Goal: Complete application form: Complete application form

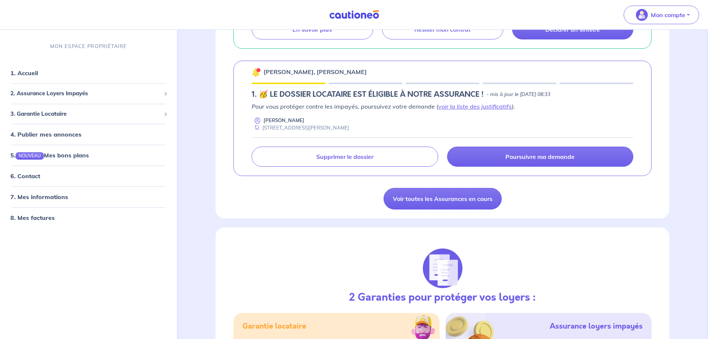
scroll to position [221, 0]
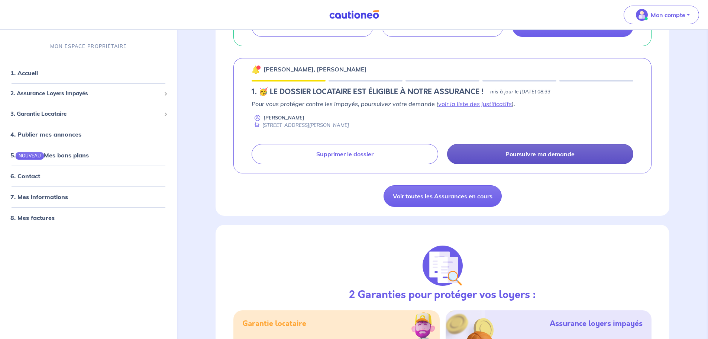
click at [492, 158] on link "Poursuivre ma demande" at bounding box center [540, 154] width 186 height 20
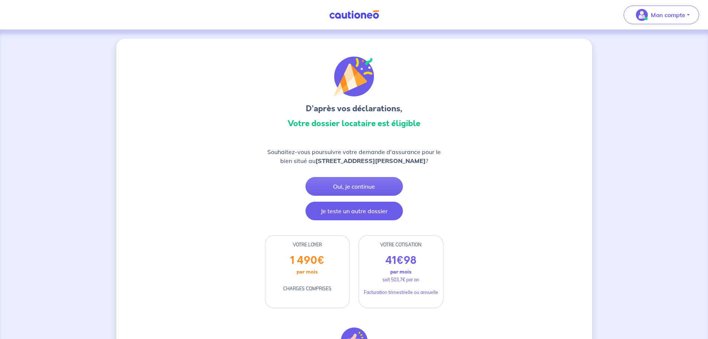
click at [360, 213] on button "Je teste un autre dossier" at bounding box center [354, 211] width 97 height 19
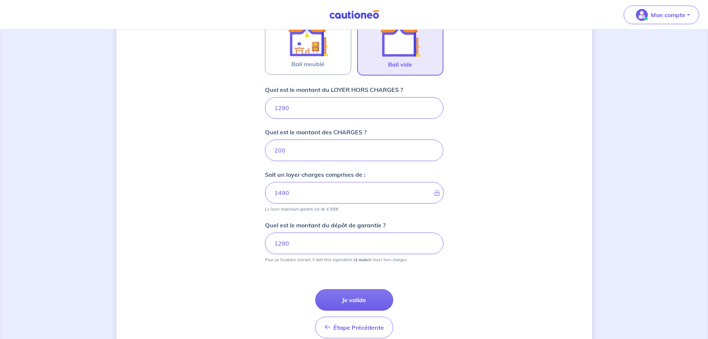
scroll to position [257, 0]
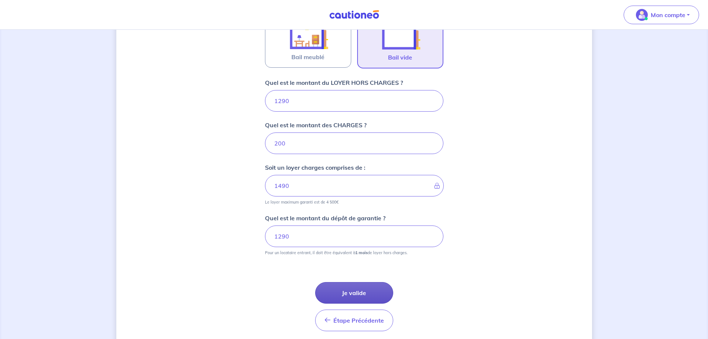
click at [388, 296] on button "Je valide" at bounding box center [354, 293] width 78 height 22
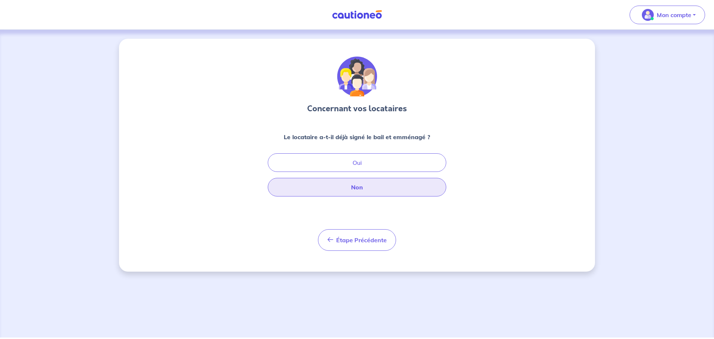
click at [399, 186] on button "Non" at bounding box center [357, 187] width 178 height 19
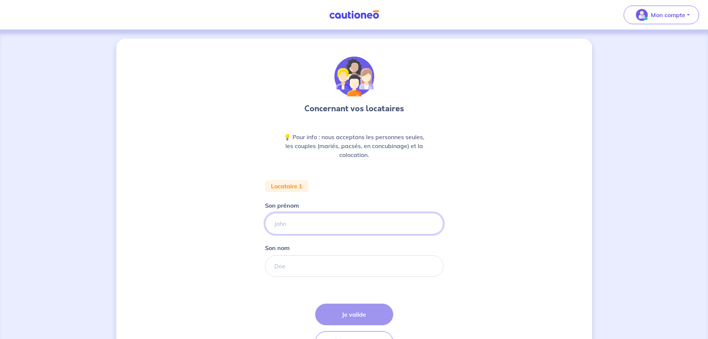
click at [372, 218] on input "Son prénom" at bounding box center [354, 224] width 178 height 22
type input "Emy"
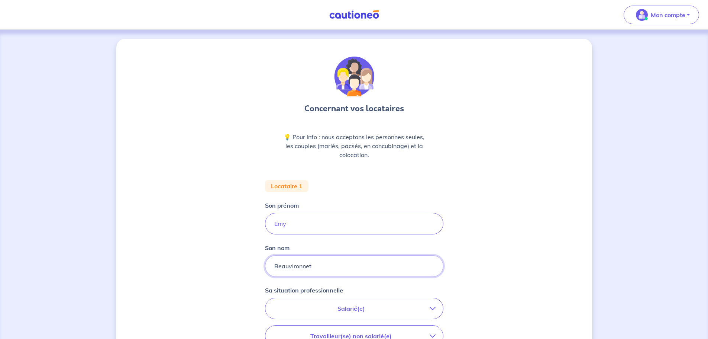
type input "Beauvironnet"
click at [329, 315] on button "Salarié(e)" at bounding box center [354, 308] width 178 height 21
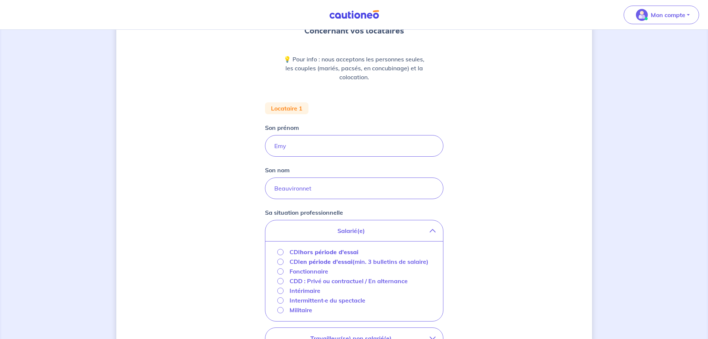
scroll to position [80, 0]
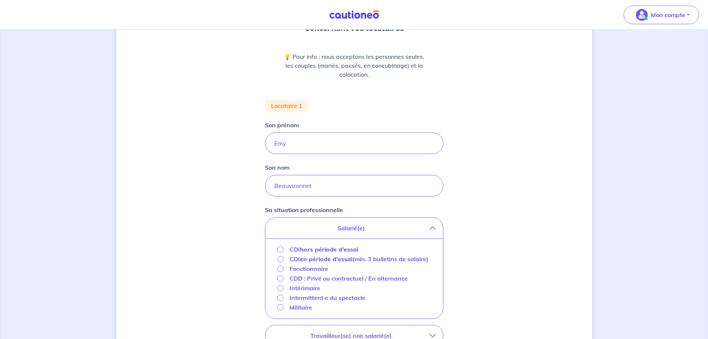
click at [335, 261] on strong "en période d'essai" at bounding box center [326, 258] width 52 height 7
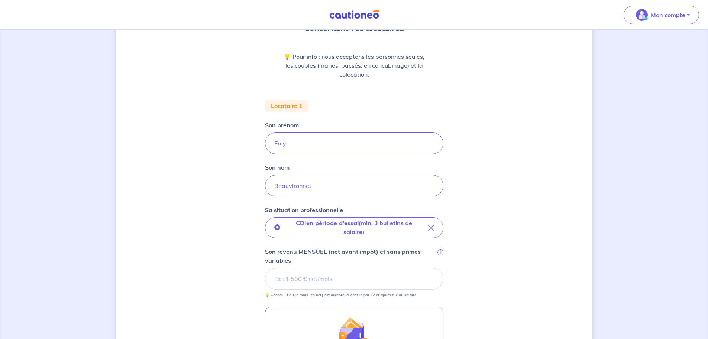
click at [499, 239] on div "Concernant vos locataires 💡 Pour info : nous acceptons les personnes seules, le…" at bounding box center [354, 220] width 476 height 525
click at [374, 275] on input "Son revenu MENSUEL (net avant impôt) et sans primes variables i" at bounding box center [354, 279] width 178 height 22
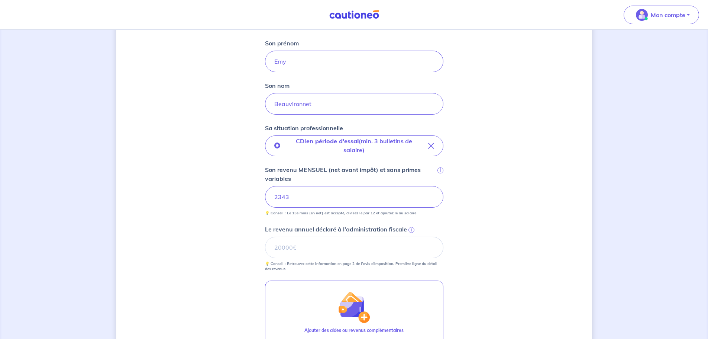
scroll to position [197, 0]
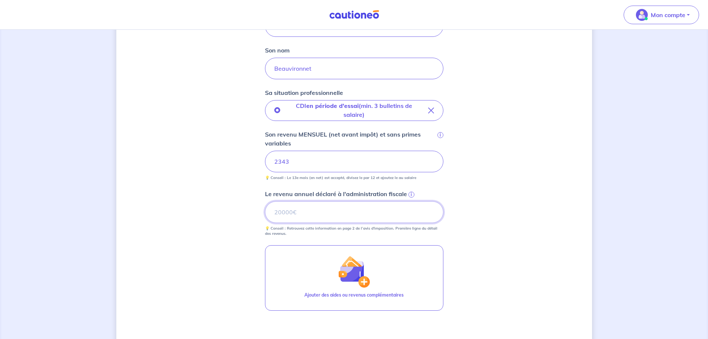
click at [367, 208] on input "Le revenu annuel déclaré à l'administration fiscale i" at bounding box center [354, 212] width 178 height 22
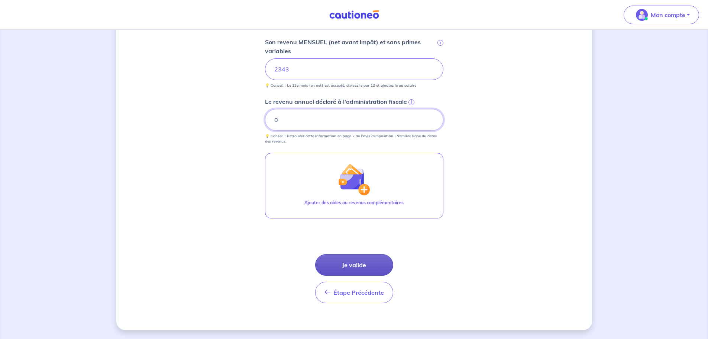
type input "0"
click at [375, 261] on button "Je valide" at bounding box center [354, 265] width 78 height 22
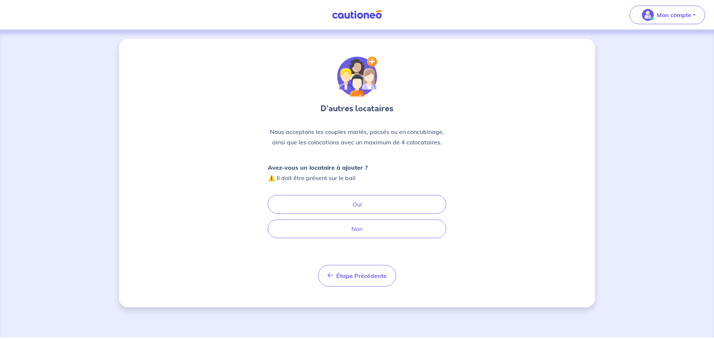
click at [375, 191] on div "Avez-vous un locataire à ajouter ? ⚠️ Il doit être présent sur le bail Oui Non" at bounding box center [357, 200] width 178 height 76
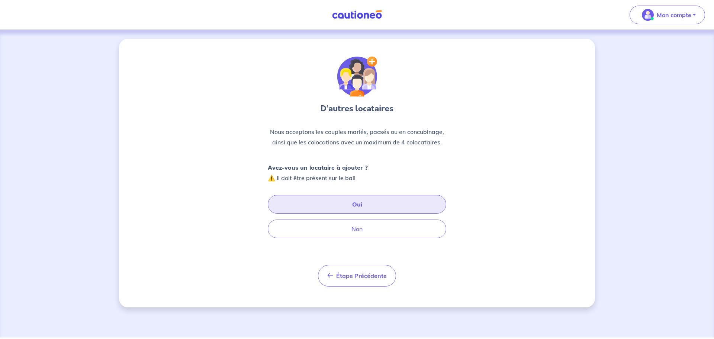
click at [374, 201] on button "Oui" at bounding box center [357, 204] width 178 height 19
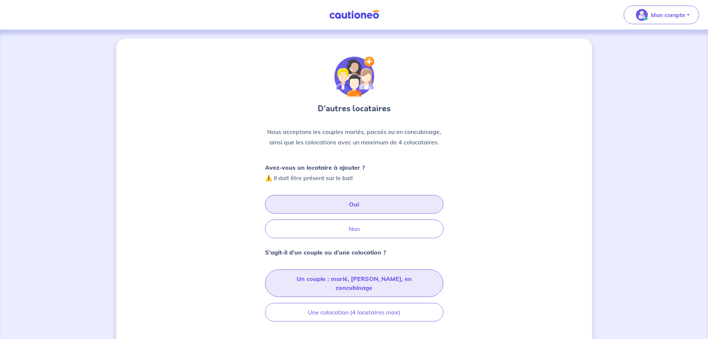
click at [425, 277] on button "Un couple : marié, pacsé, en concubinage" at bounding box center [354, 283] width 178 height 28
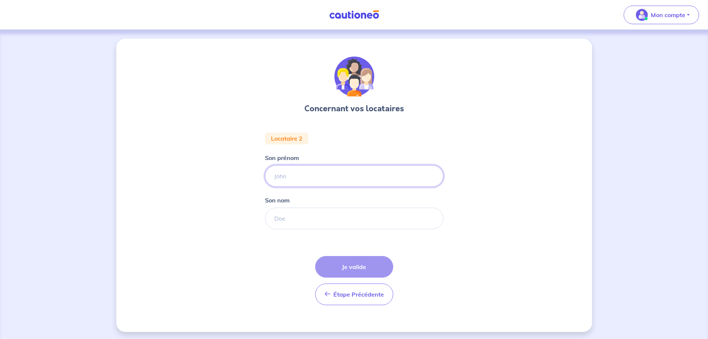
click at [352, 168] on input "Son prénom" at bounding box center [354, 176] width 178 height 22
type input "Louis"
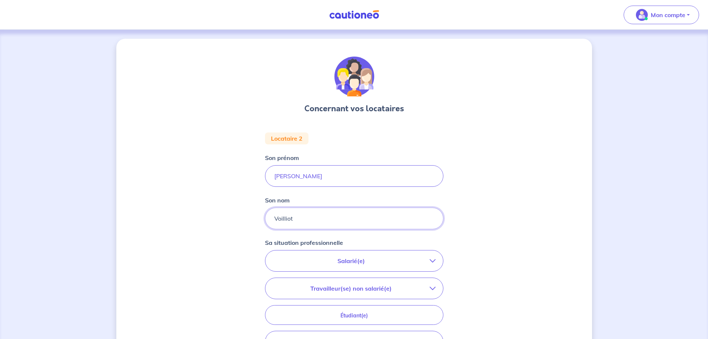
type input "Voilliot"
click at [319, 267] on button "Salarié(e)" at bounding box center [354, 260] width 178 height 21
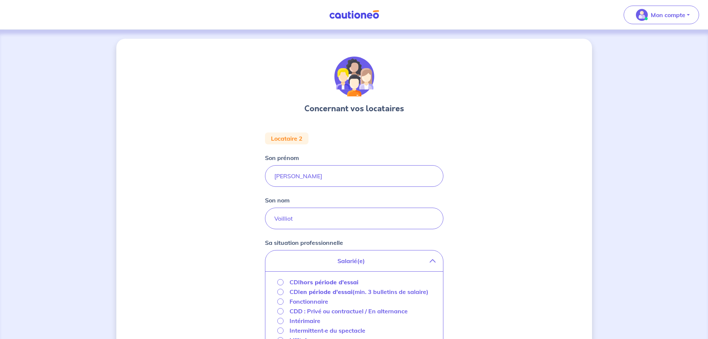
click at [321, 283] on strong "hors période d'essai" at bounding box center [329, 281] width 58 height 7
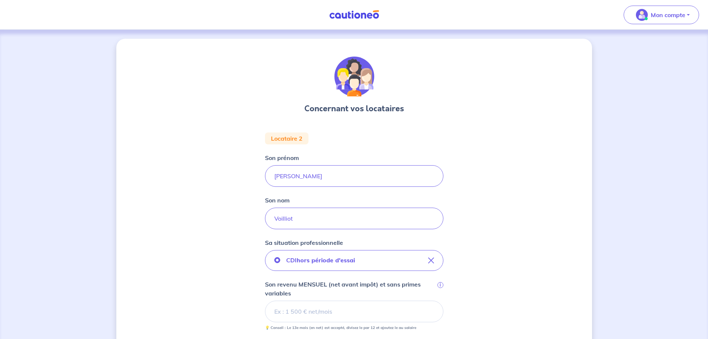
click at [511, 232] on div "Concernant vos locataires Locataire 2 Son prénom Louis Son nom Voilliot Sa situ…" at bounding box center [354, 277] width 476 height 477
click at [327, 310] on input "Son revenu MENSUEL (net avant impôt) et sans primes variables i" at bounding box center [354, 311] width 178 height 22
click at [495, 279] on div "Concernant vos locataires Locataire 2 Son prénom Louis Son nom Voilliot Sa situ…" at bounding box center [354, 305] width 476 height 533
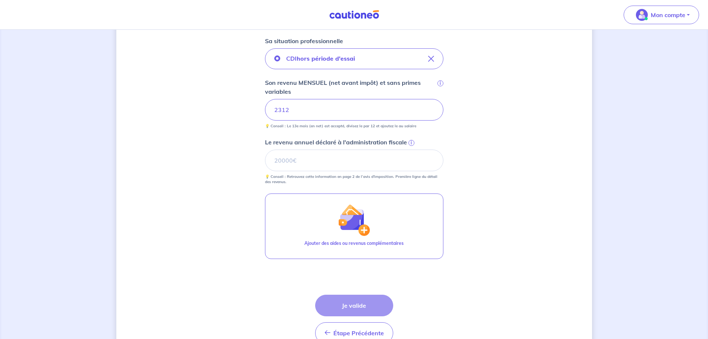
scroll to position [242, 0]
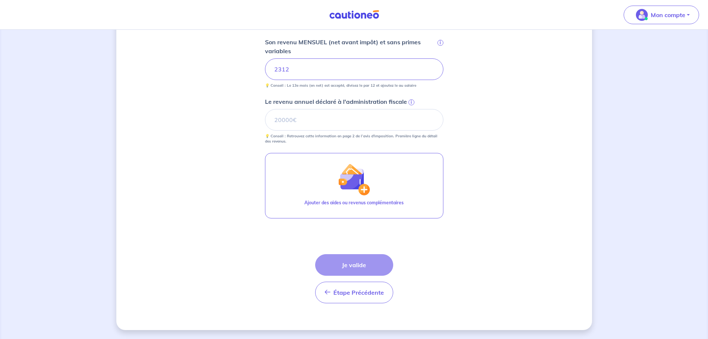
click at [370, 265] on div "Étape Précédente Précédent Je valide Je valide" at bounding box center [354, 278] width 78 height 49
click at [319, 125] on input "Le revenu annuel déclaré à l'administration fiscale i" at bounding box center [354, 120] width 178 height 22
type input "0"
click at [422, 268] on form "Locataire 2 Son prénom Louis Son nom Voilliot Sa situation professionnelle CDI …" at bounding box center [354, 99] width 178 height 419
click at [374, 266] on button "Je valide" at bounding box center [354, 265] width 78 height 22
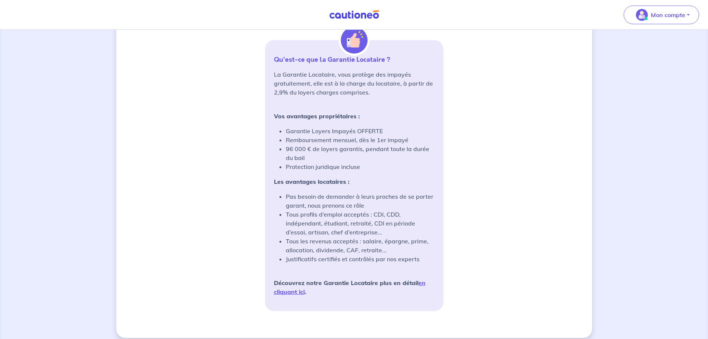
scroll to position [563, 0]
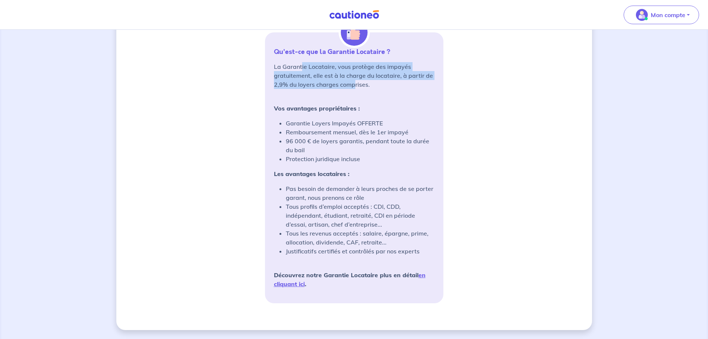
drag, startPoint x: 302, startPoint y: 70, endPoint x: 355, endPoint y: 86, distance: 55.3
click at [355, 86] on p "La Garantie Locataire, vous protège des impayés gratuitement, elle est à la cha…" at bounding box center [354, 75] width 161 height 27
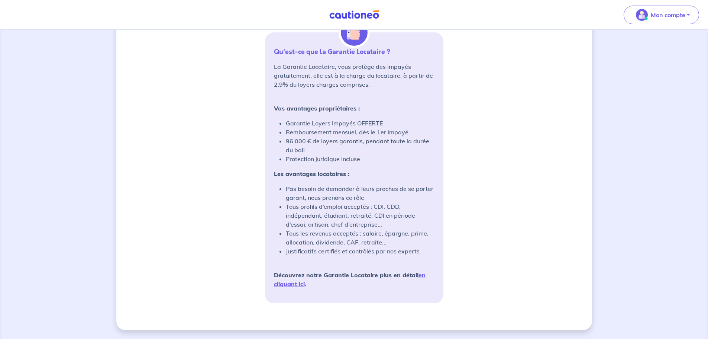
click at [326, 106] on strong "Vos avantages propriétaires :" at bounding box center [317, 107] width 86 height 7
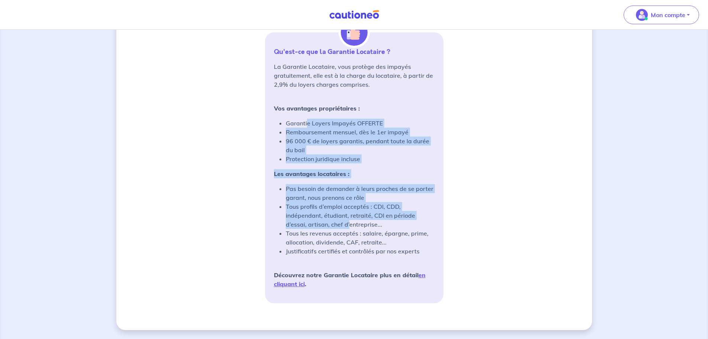
drag, startPoint x: 308, startPoint y: 125, endPoint x: 350, endPoint y: 223, distance: 106.8
click at [350, 223] on div "La Garantie Locataire, vous protège des impayés gratuitement, elle est à la cha…" at bounding box center [354, 175] width 161 height 226
click at [294, 282] on link "en cliquant ici" at bounding box center [350, 279] width 152 height 16
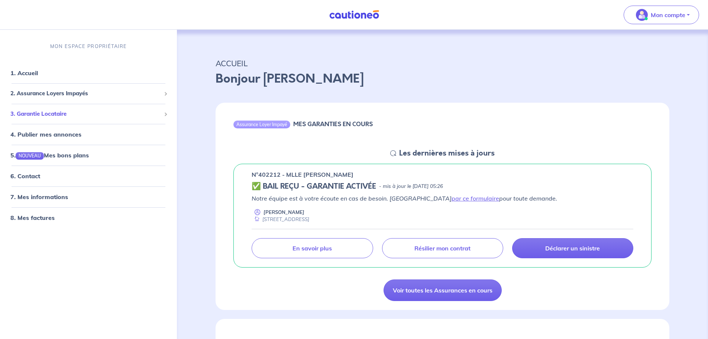
click at [32, 116] on span "3. Garantie Locataire" at bounding box center [85, 114] width 151 height 9
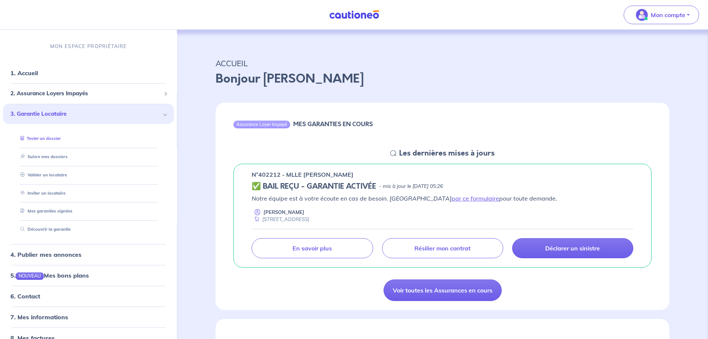
click at [33, 136] on link "Tester un dossier" at bounding box center [38, 138] width 43 height 5
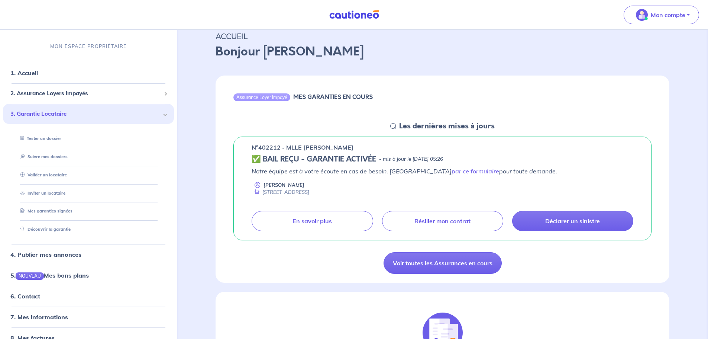
scroll to position [27, 0]
click at [86, 89] on div "2. Assurance Loyers Impayés" at bounding box center [88, 93] width 171 height 15
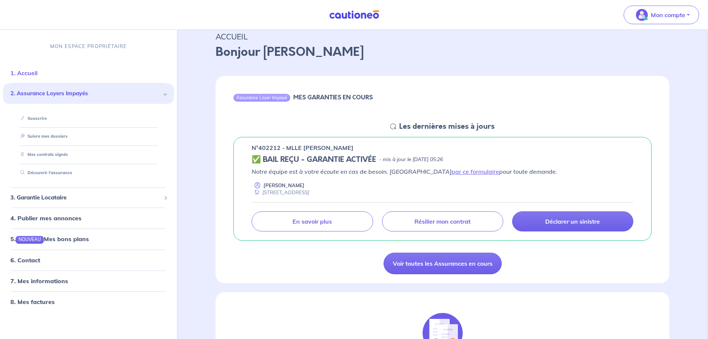
click at [30, 77] on link "1. Accueil" at bounding box center [23, 72] width 27 height 7
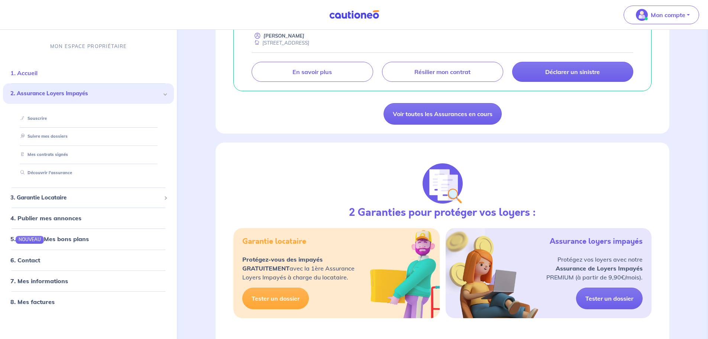
scroll to position [168, 0]
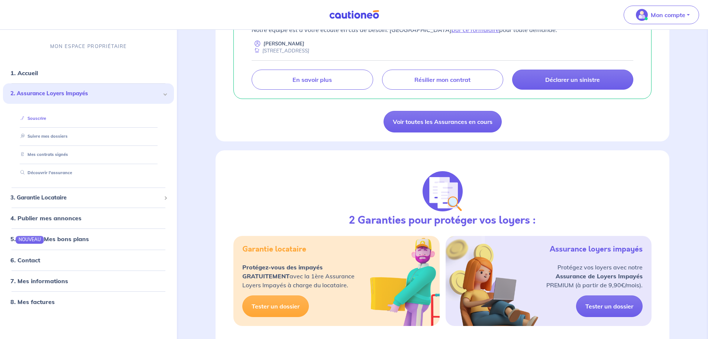
click at [42, 118] on link "Souscrire" at bounding box center [31, 118] width 29 height 5
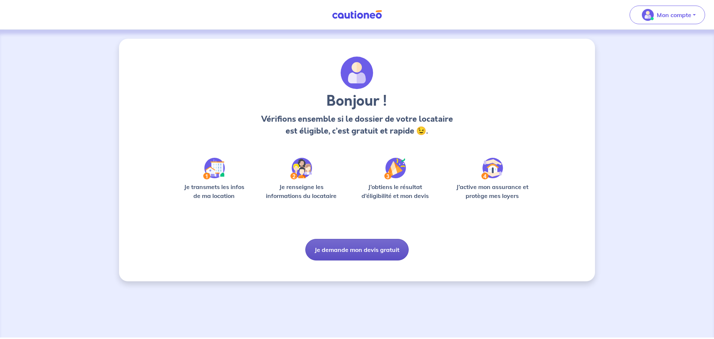
click at [331, 258] on button "Je demande mon devis gratuit" at bounding box center [356, 250] width 103 height 22
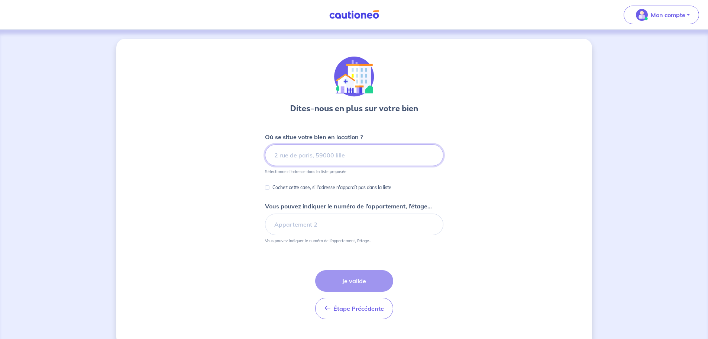
drag, startPoint x: 316, startPoint y: 159, endPoint x: 319, endPoint y: 145, distance: 14.8
click at [319, 145] on input at bounding box center [354, 155] width 178 height 22
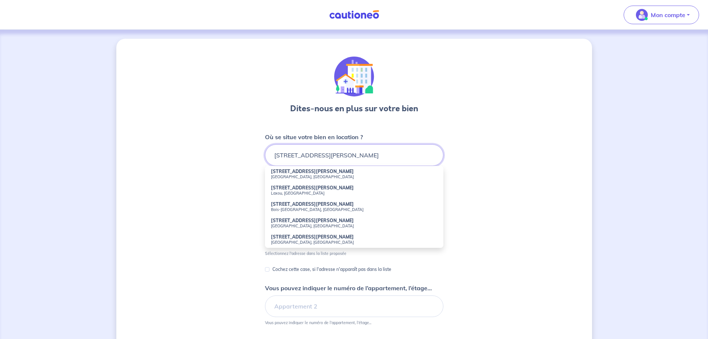
click at [360, 159] on input "44 avenue Paul Deroulede" at bounding box center [354, 155] width 178 height 22
click at [308, 173] on strong "44 Avenue Paul-Déroulède" at bounding box center [312, 171] width 83 height 6
type input "44 Avenue Paul-Déroulède, Vincennes, France"
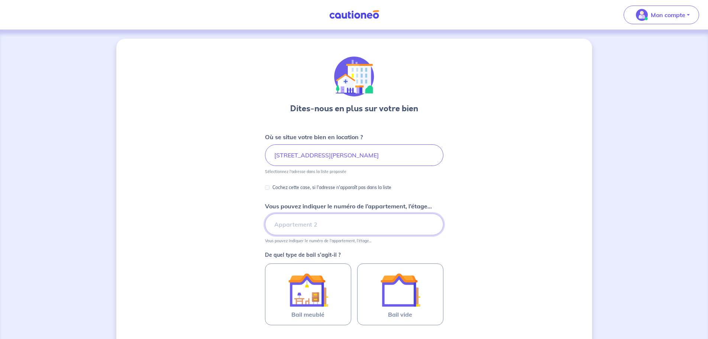
click at [295, 227] on input "Vous pouvez indiquer le numéro de l’appartement, l’étage..." at bounding box center [354, 224] width 178 height 22
type input "2"
click at [188, 248] on div "Dites-nous en plus sur votre bien Où se situe votre bien en location ? 44 Avenu…" at bounding box center [354, 234] width 476 height 390
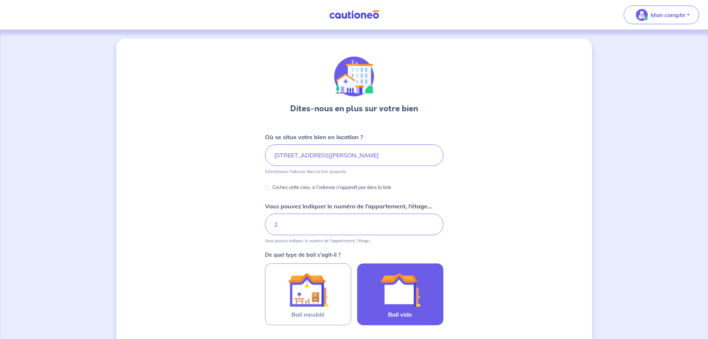
click at [425, 279] on div at bounding box center [401, 290] width 68 height 40
click at [0, 0] on input "Bail vide" at bounding box center [0, 0] width 0 height 0
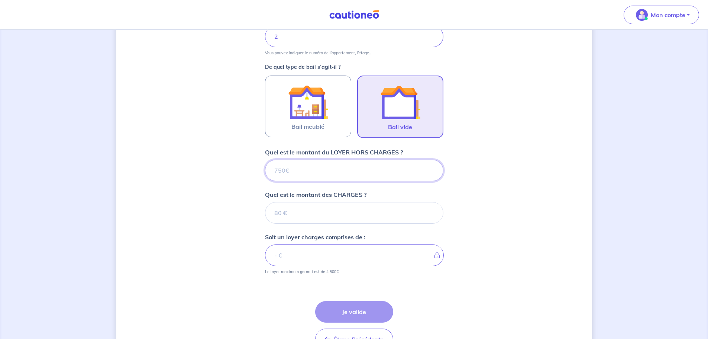
scroll to position [189, 0]
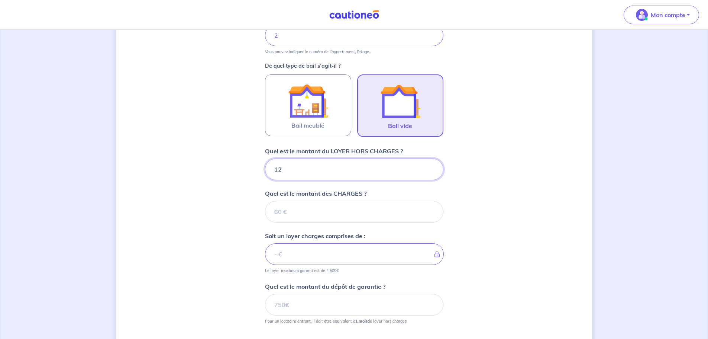
type input "129"
type input "1290"
click at [334, 219] on input "Quel est le montant des CHARGES ?" at bounding box center [354, 212] width 178 height 22
type input "200"
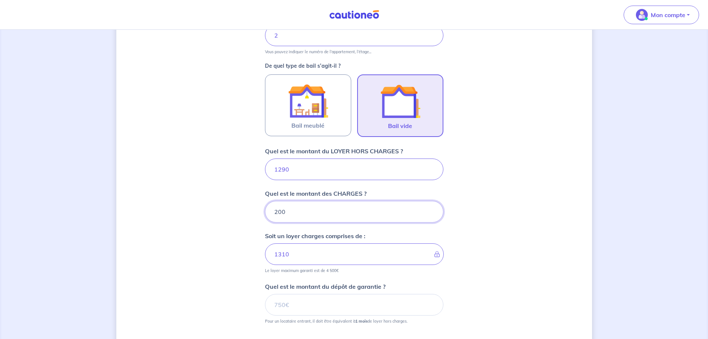
type input "1490"
type input "200"
click at [368, 303] on input "Quel est le montant du dépôt de garantie ?" at bounding box center [354, 305] width 178 height 22
type input "1290"
click at [504, 281] on div "Dites-nous en plus sur votre bien Où se situe votre bien en location ? 44 Avenu…" at bounding box center [354, 138] width 476 height 576
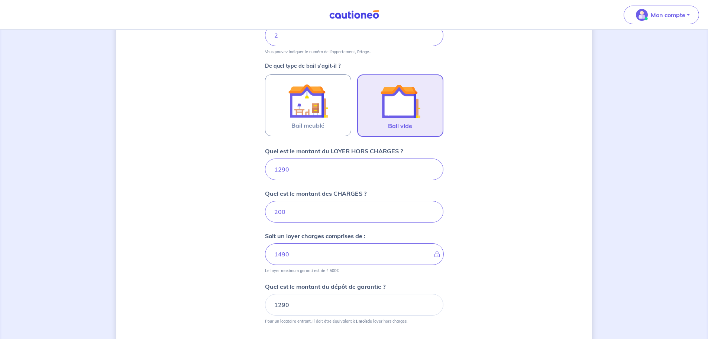
scroll to position [285, 0]
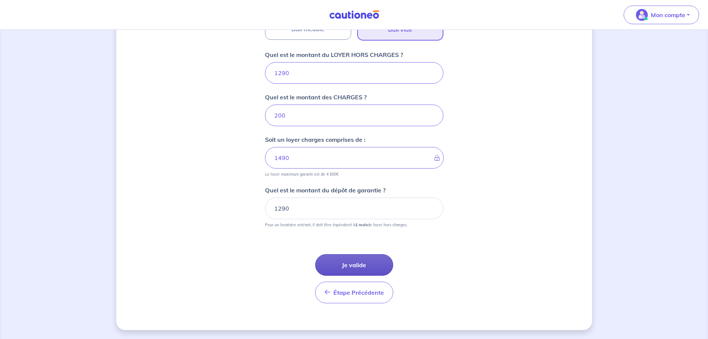
click at [367, 264] on button "Je valide" at bounding box center [354, 265] width 78 height 22
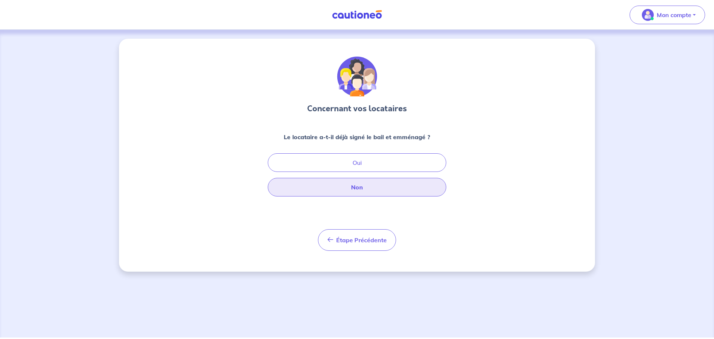
click at [374, 196] on button "Non" at bounding box center [357, 187] width 178 height 19
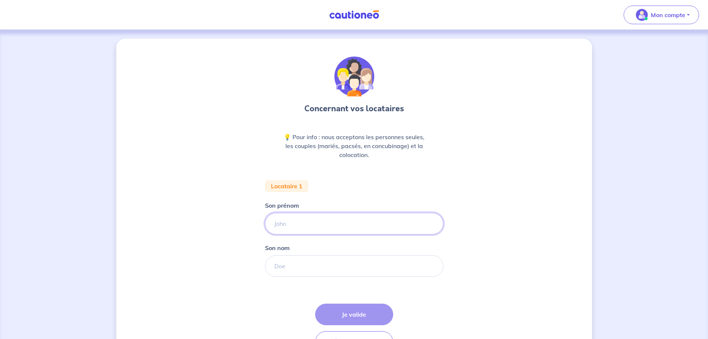
click at [351, 224] on input "Son prénom" at bounding box center [354, 224] width 178 height 22
type input "Emy"
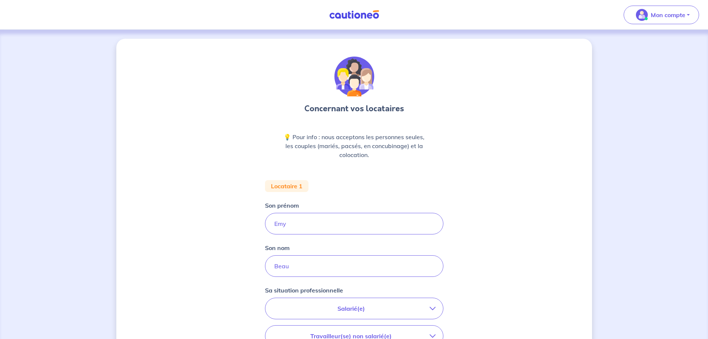
drag, startPoint x: 333, startPoint y: 241, endPoint x: 337, endPoint y: 263, distance: 22.8
click at [337, 263] on form "Locataire 1 Son prénom Emy Son nom Beau Sa situation professionnelle Salarié(e)…" at bounding box center [354, 333] width 178 height 307
click at [322, 266] on input "Beau" at bounding box center [354, 266] width 178 height 22
type input "Beauvironnet"
click at [328, 305] on p "Salarié(e)" at bounding box center [351, 308] width 157 height 9
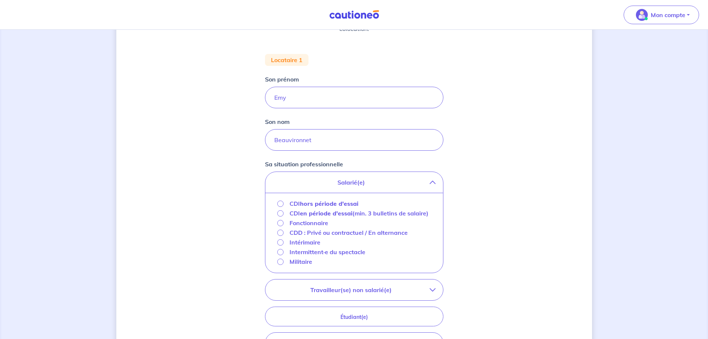
scroll to position [146, 0]
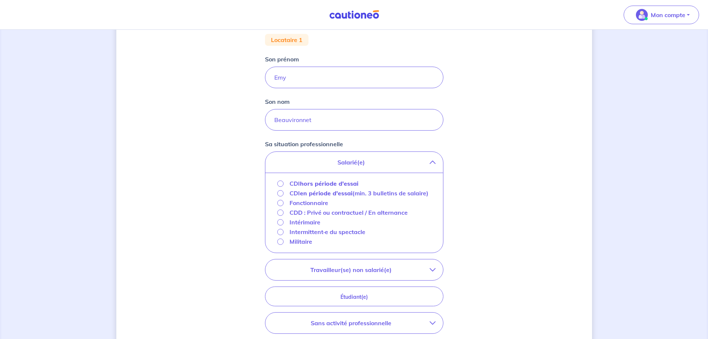
click at [326, 194] on strong "en période d'essai" at bounding box center [326, 192] width 52 height 7
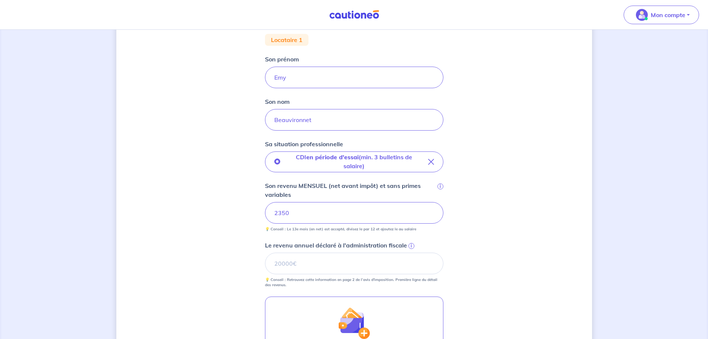
click at [186, 233] on div "Concernant vos locataires 💡 Pour info : nous acceptons les personnes seules, le…" at bounding box center [354, 183] width 476 height 581
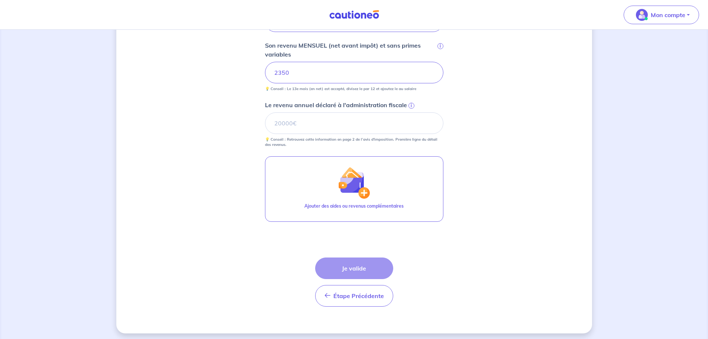
scroll to position [289, 0]
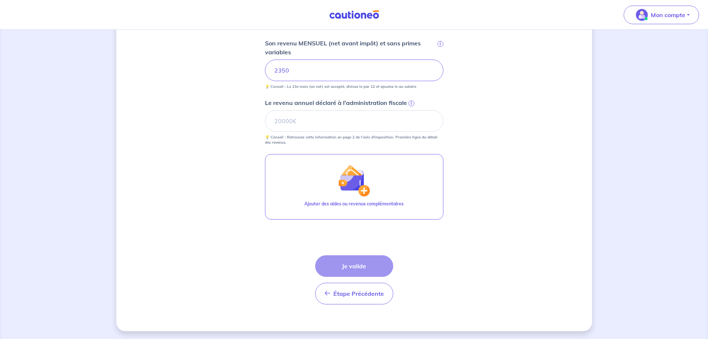
click at [368, 269] on div "Étape Précédente Précédent Je valide Je valide" at bounding box center [354, 279] width 78 height 49
click at [332, 128] on input "Le revenu annuel déclaré à l'administration fiscale i" at bounding box center [354, 121] width 178 height 22
type input "12000"
click at [352, 268] on button "Je valide" at bounding box center [354, 266] width 78 height 22
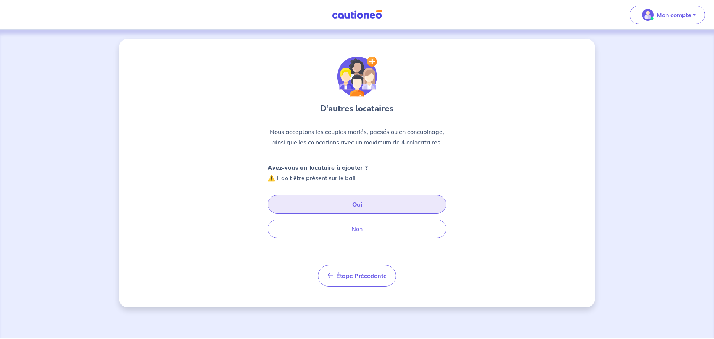
click at [371, 203] on button "Oui" at bounding box center [357, 204] width 178 height 19
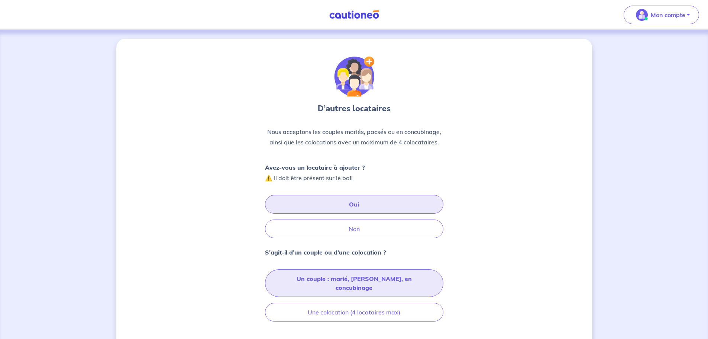
click at [351, 276] on button "Un couple : marié, pacsé, en concubinage" at bounding box center [354, 283] width 178 height 28
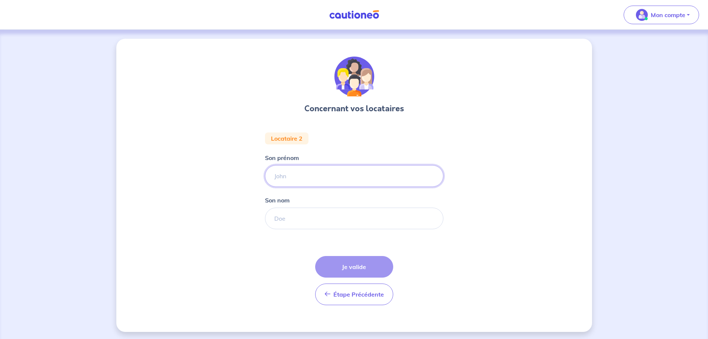
click at [342, 181] on input "Son prénom" at bounding box center [354, 176] width 178 height 22
type input "Louis"
click at [310, 222] on input "Son nom" at bounding box center [354, 218] width 178 height 22
type input "Voilliot"
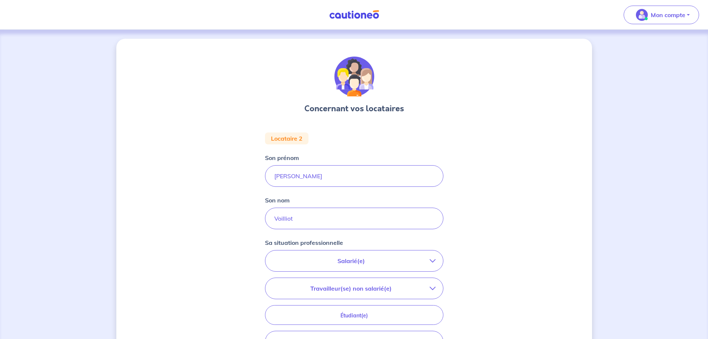
click at [341, 264] on p "Salarié(e)" at bounding box center [351, 260] width 157 height 9
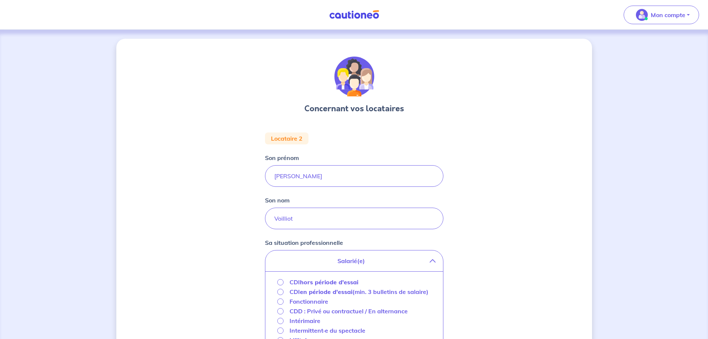
click at [323, 279] on strong "hors période d'essai" at bounding box center [329, 281] width 58 height 7
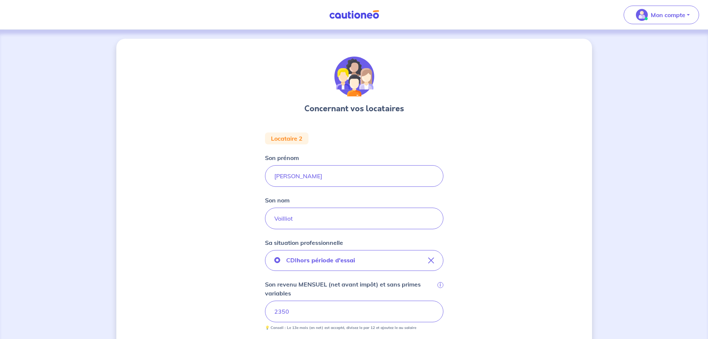
click at [498, 289] on div "Concernant vos locataires Locataire 2 Son prénom Louis Son nom Voilliot Sa situ…" at bounding box center [354, 305] width 476 height 533
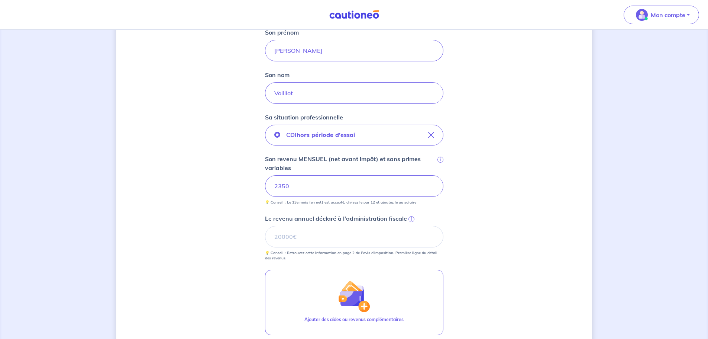
scroll to position [184, 0]
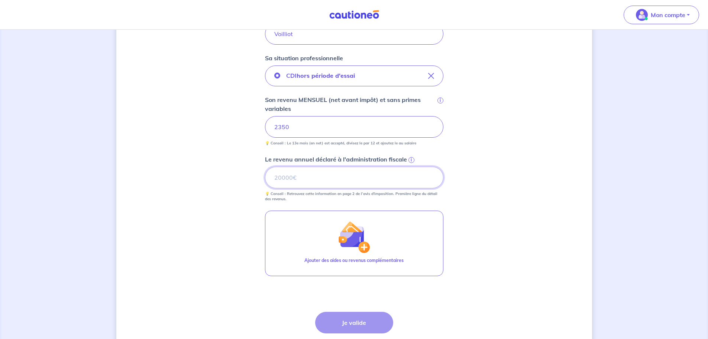
click at [383, 181] on input "Le revenu annuel déclaré à l'administration fiscale i" at bounding box center [354, 178] width 178 height 22
type input "12000"
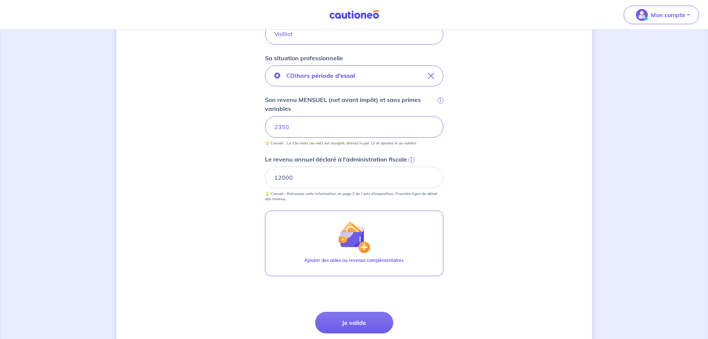
click at [430, 296] on form "Locataire 2 Son prénom Louis Son nom Voilliot Sa situation professionnelle CDI …" at bounding box center [354, 157] width 178 height 419
click at [367, 332] on button "Je valide" at bounding box center [354, 323] width 78 height 22
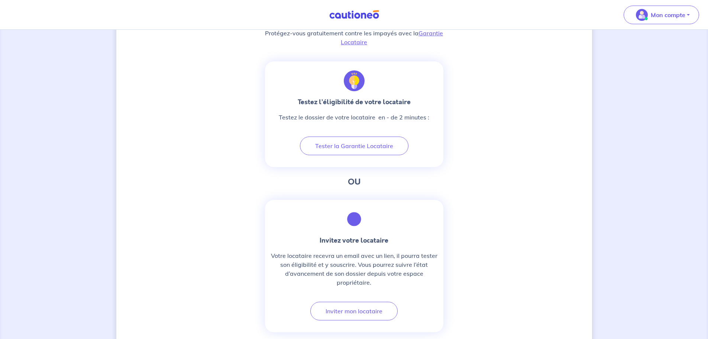
scroll to position [238, 0]
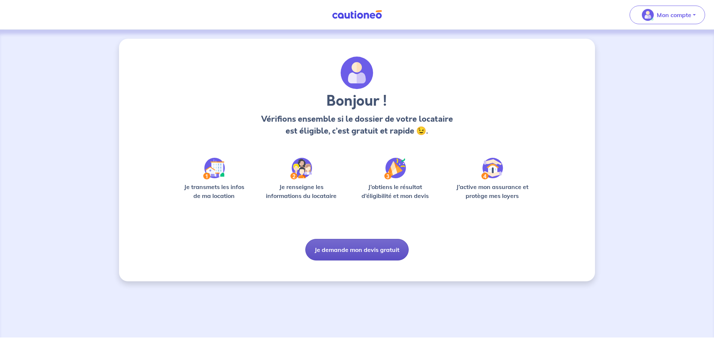
click at [344, 247] on button "Je demande mon devis gratuit" at bounding box center [356, 250] width 103 height 22
